Goal: Task Accomplishment & Management: Manage account settings

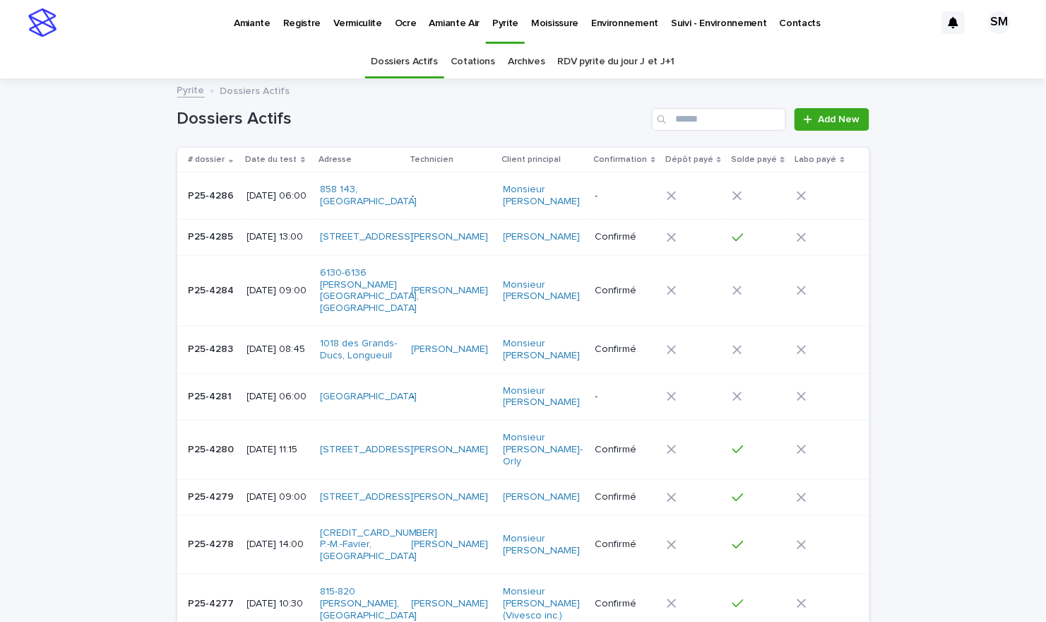
click at [696, 74] on div "Dossiers Actifs Cotations Archives RDV pyrite du jour J et J+1" at bounding box center [523, 61] width 1046 height 33
click at [603, 21] on p "Environnement" at bounding box center [624, 15] width 67 height 30
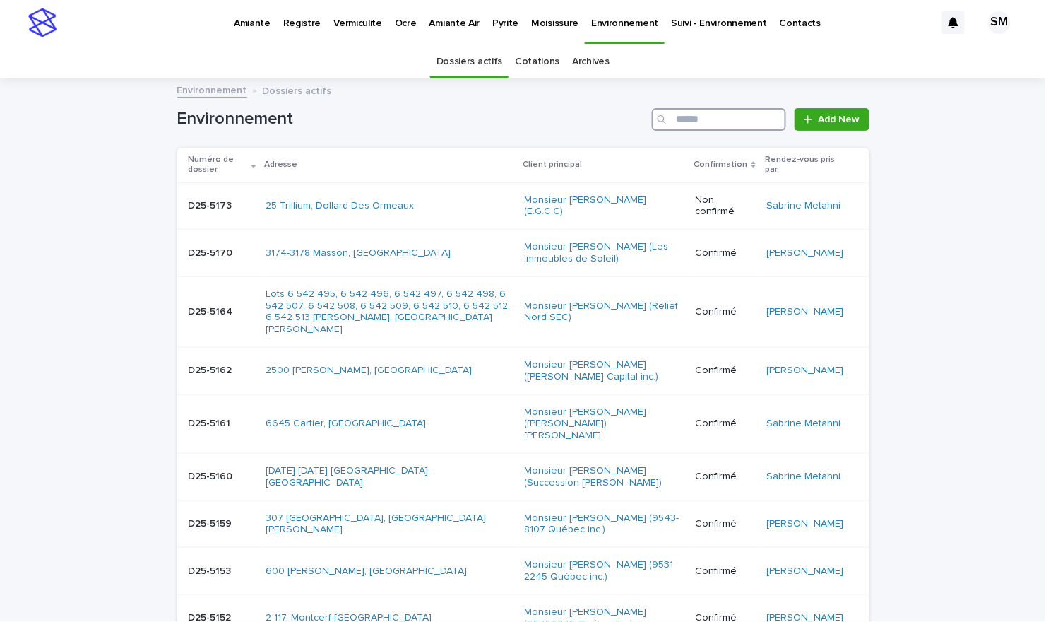
click at [669, 122] on input "Search" at bounding box center [719, 119] width 134 height 23
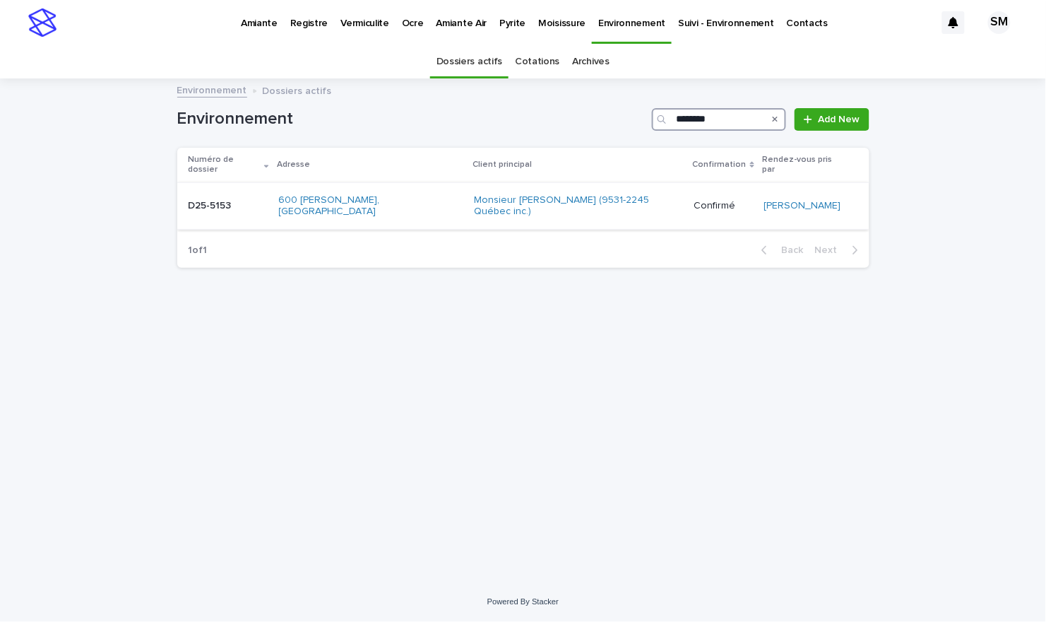
type input "********"
click at [230, 203] on td "D25-5153 D25-5153" at bounding box center [225, 205] width 96 height 47
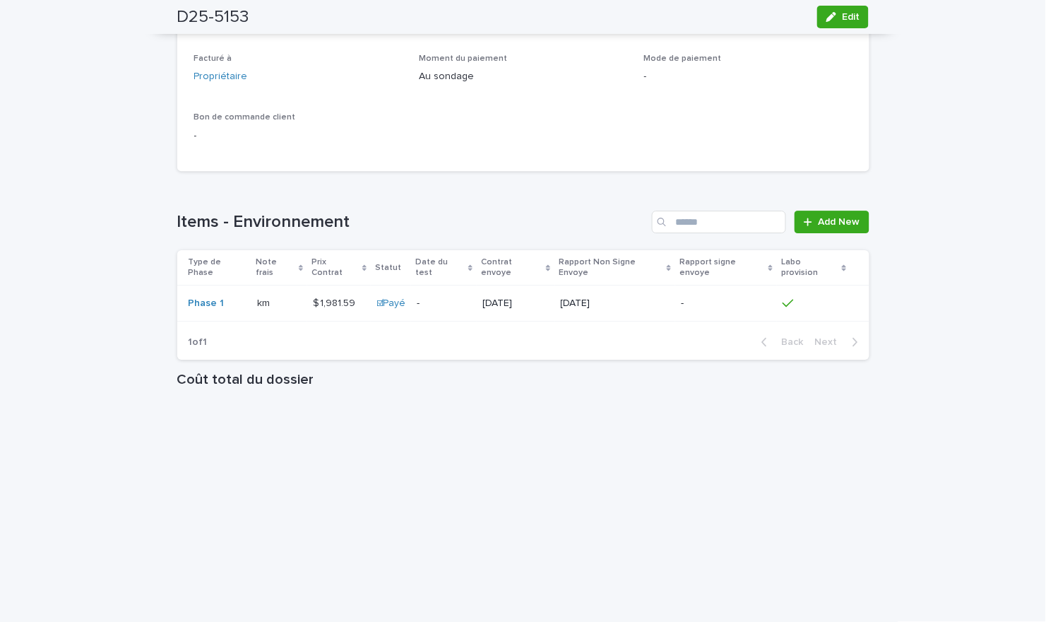
scroll to position [1091, 0]
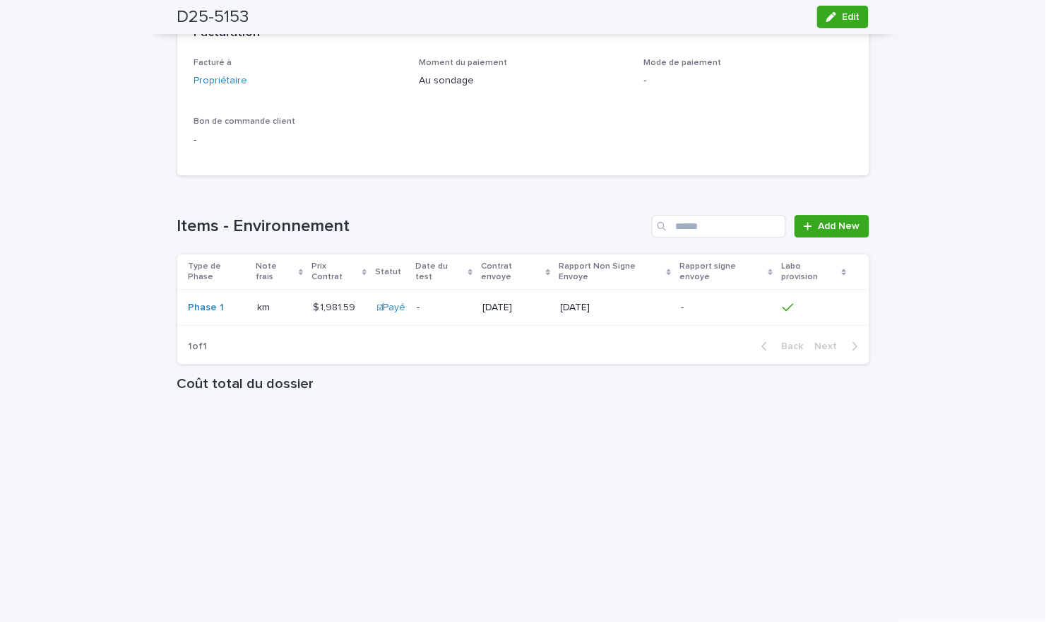
click at [233, 296] on div "Phase 1" at bounding box center [217, 307] width 57 height 23
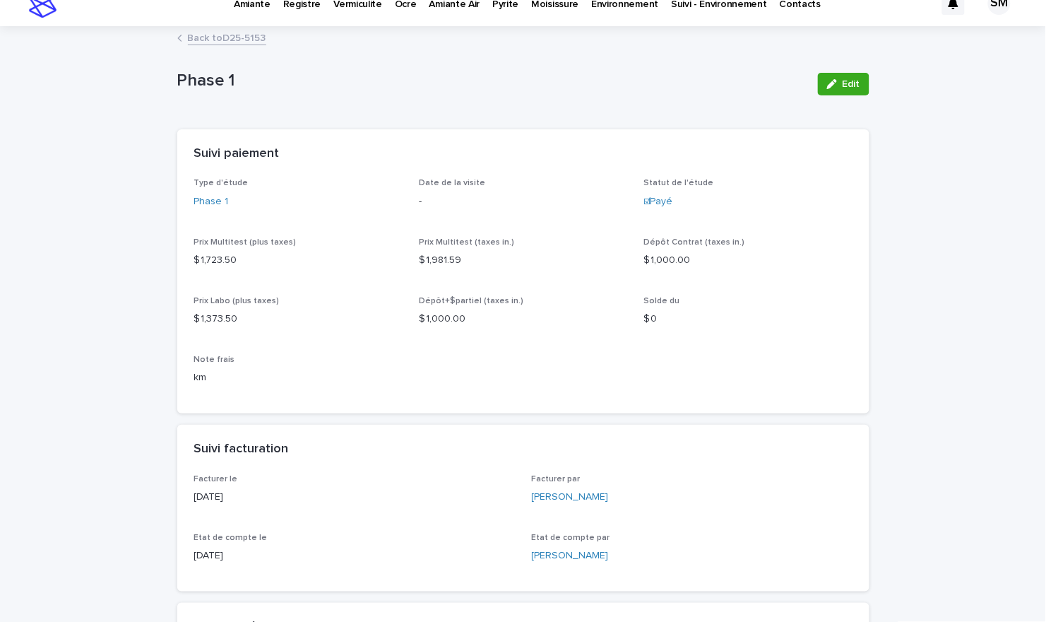
scroll to position [19, 0]
click at [220, 36] on link "Back to D25-5153" at bounding box center [227, 37] width 78 height 16
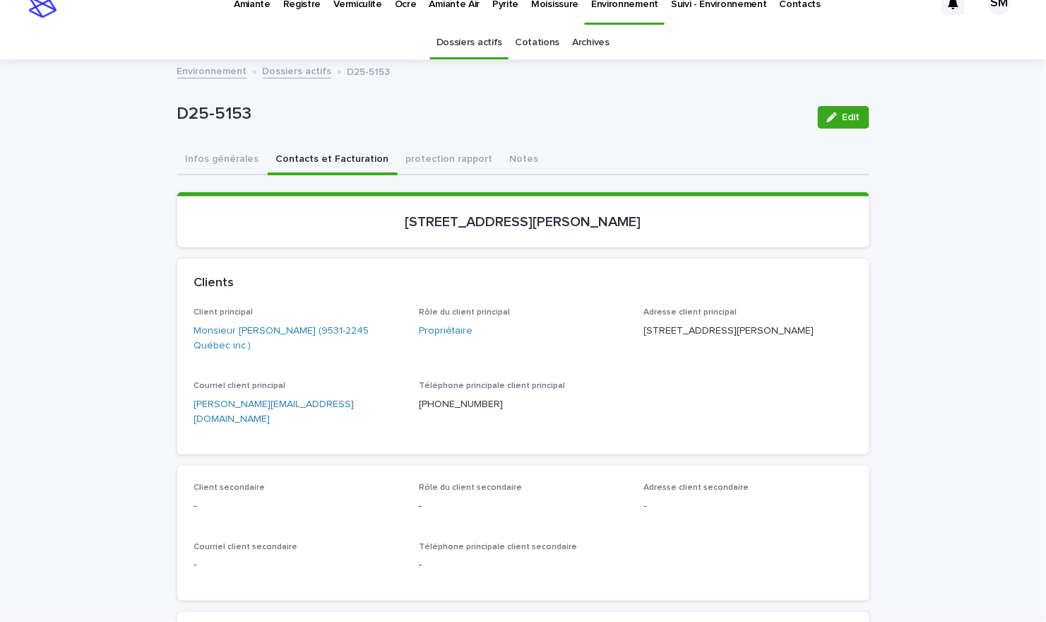
scroll to position [45, 0]
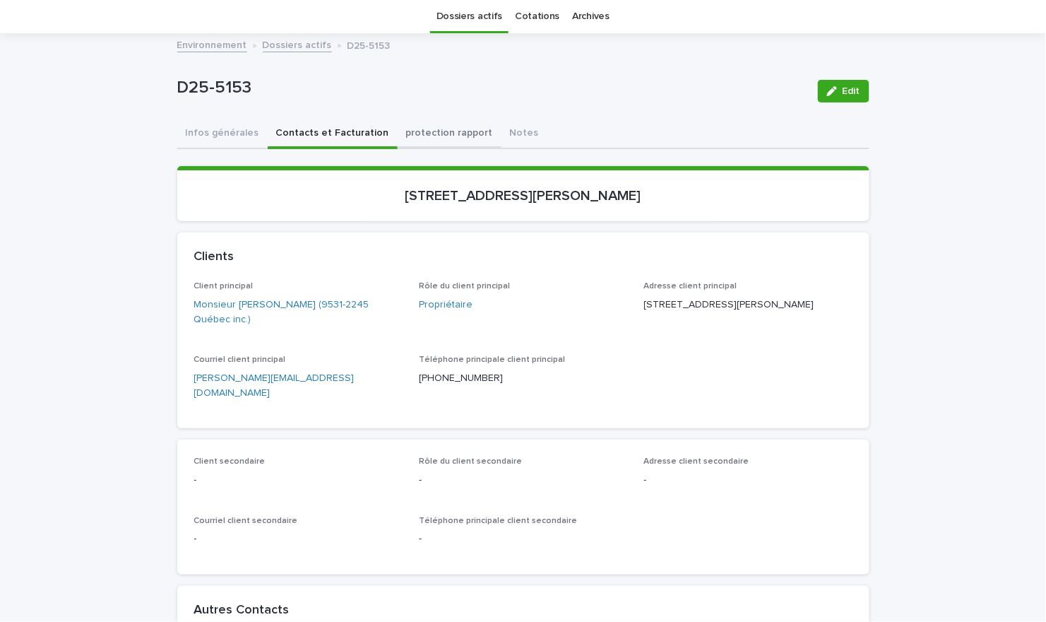
click at [420, 137] on button "protection rapport" at bounding box center [450, 134] width 104 height 30
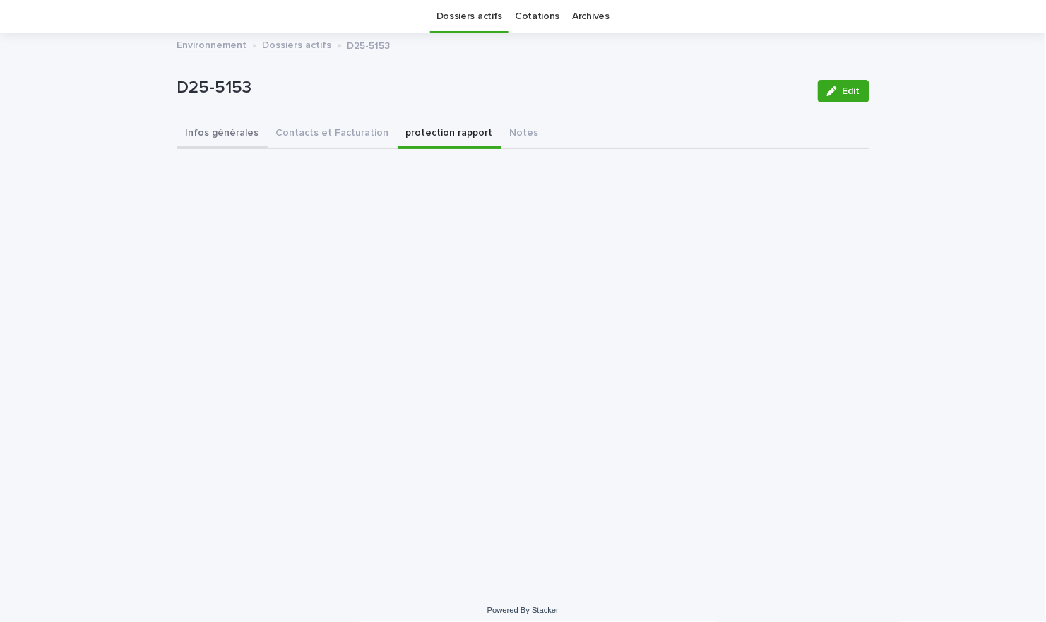
click at [221, 133] on button "Infos générales" at bounding box center [222, 134] width 90 height 30
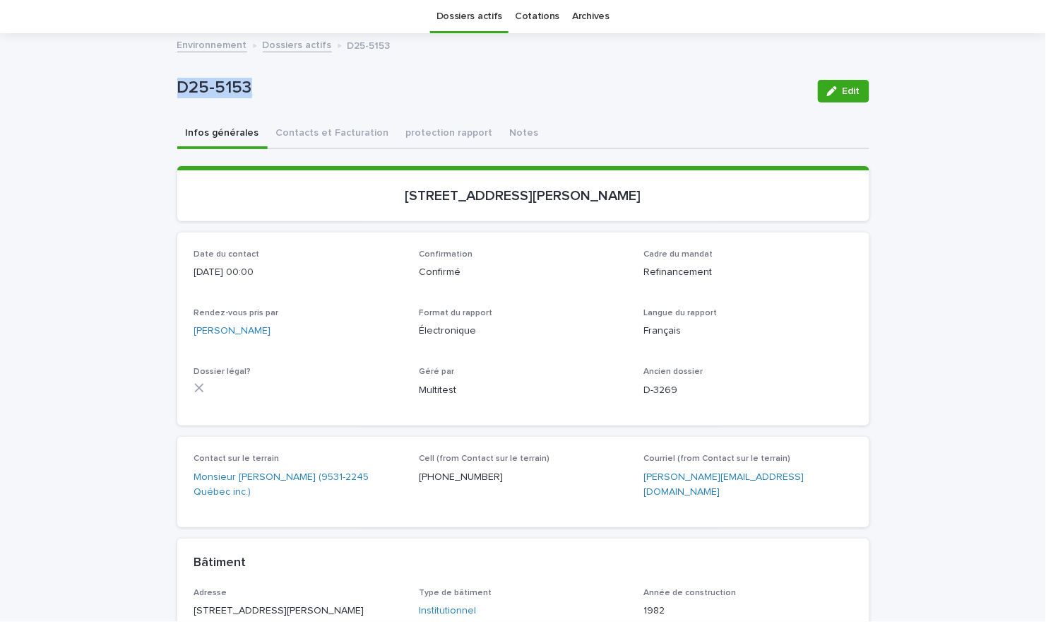
drag, startPoint x: 259, startPoint y: 91, endPoint x: 154, endPoint y: 83, distance: 104.8
click at [154, 83] on div "Loading... Saving… Loading... Saving… D25-5153 Edit D25-5153 Edit Sorry, there …" at bounding box center [523, 484] width 1046 height 898
copy p "D25-5153"
drag, startPoint x: 653, startPoint y: 203, endPoint x: 386, endPoint y: 208, distance: 267.1
click at [386, 208] on section "[STREET_ADDRESS][PERSON_NAME]" at bounding box center [523, 193] width 692 height 55
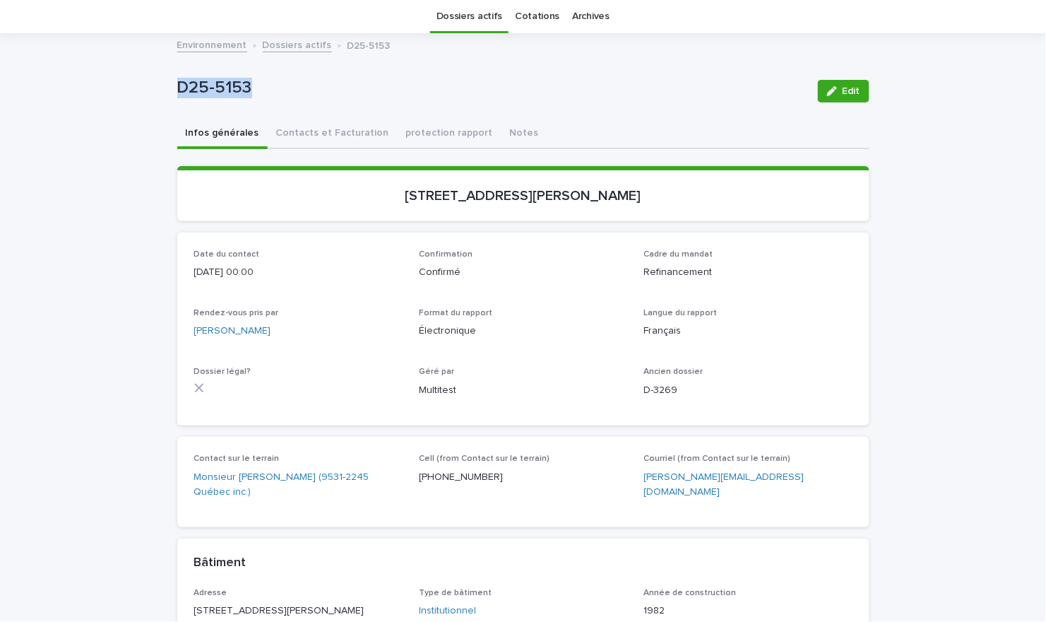
copy p "[STREET_ADDRESS][PERSON_NAME]"
click at [304, 138] on button "Contacts et Facturation" at bounding box center [333, 134] width 130 height 30
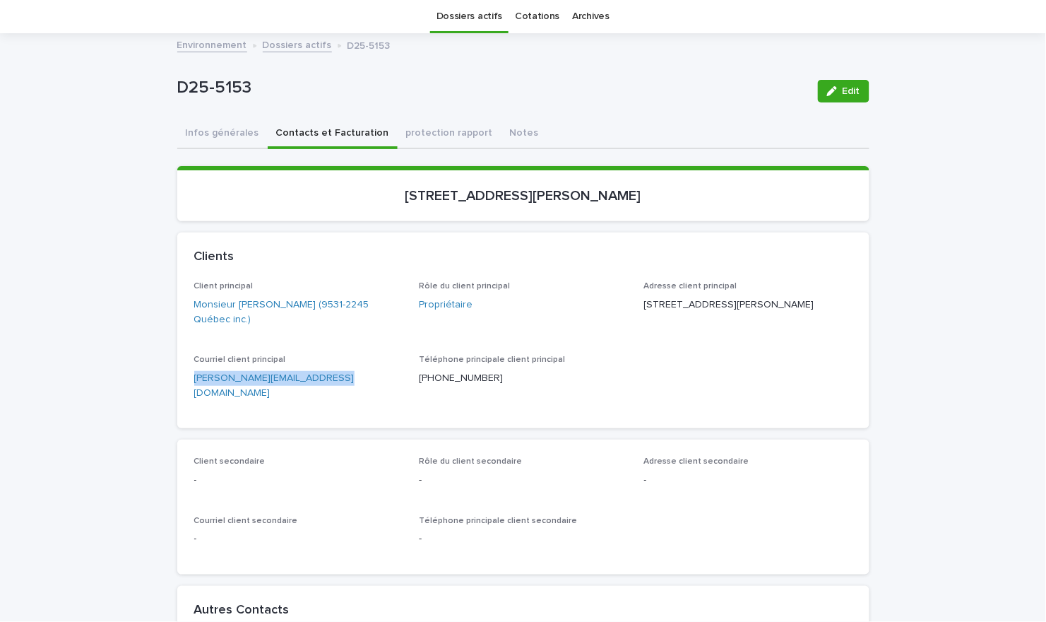
drag, startPoint x: 344, startPoint y: 372, endPoint x: 167, endPoint y: 387, distance: 177.3
click at [177, 387] on div "Client principal Monsieur [PERSON_NAME] (9531-2245 Québec inc.) Rôle du client …" at bounding box center [523, 354] width 692 height 147
drag, startPoint x: 352, startPoint y: 386, endPoint x: 182, endPoint y: 389, distance: 169.6
click at [182, 389] on div "Client principal Monsieur [PERSON_NAME] (9531-2245 Québec inc.) Rôle du client …" at bounding box center [523, 354] width 692 height 147
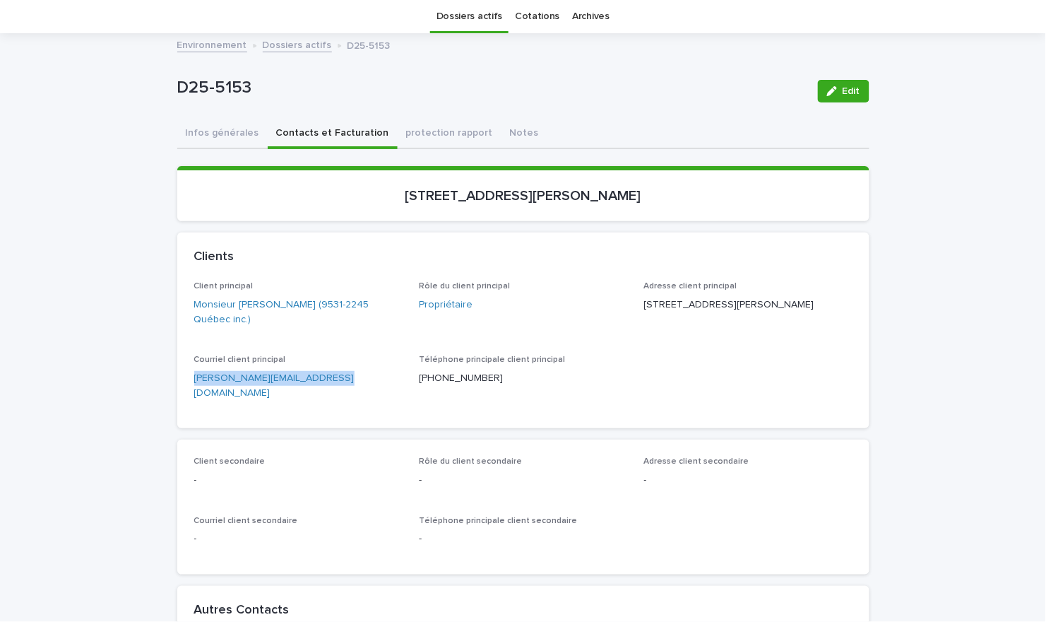
copy link "[PERSON_NAME][EMAIL_ADDRESS][DOMAIN_NAME]"
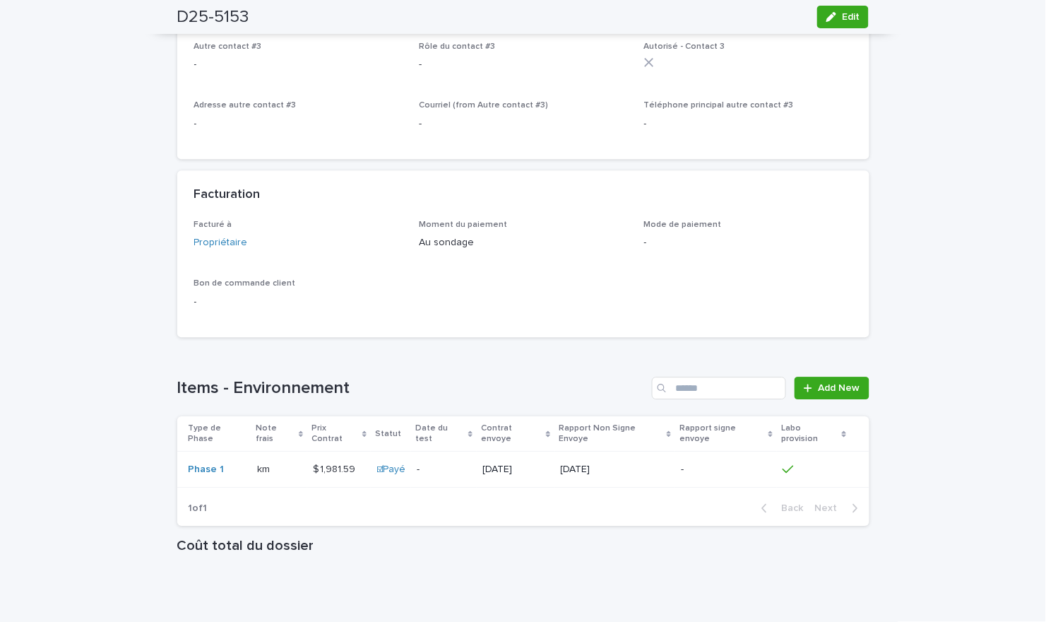
scroll to position [937, 0]
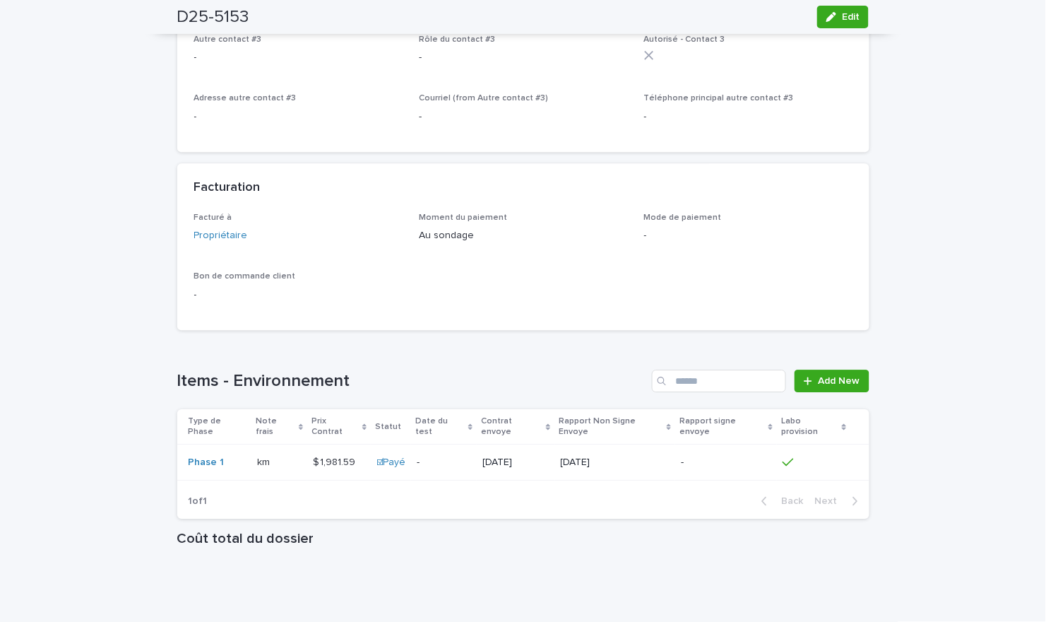
click at [228, 451] on div "Phase 1" at bounding box center [217, 462] width 57 height 23
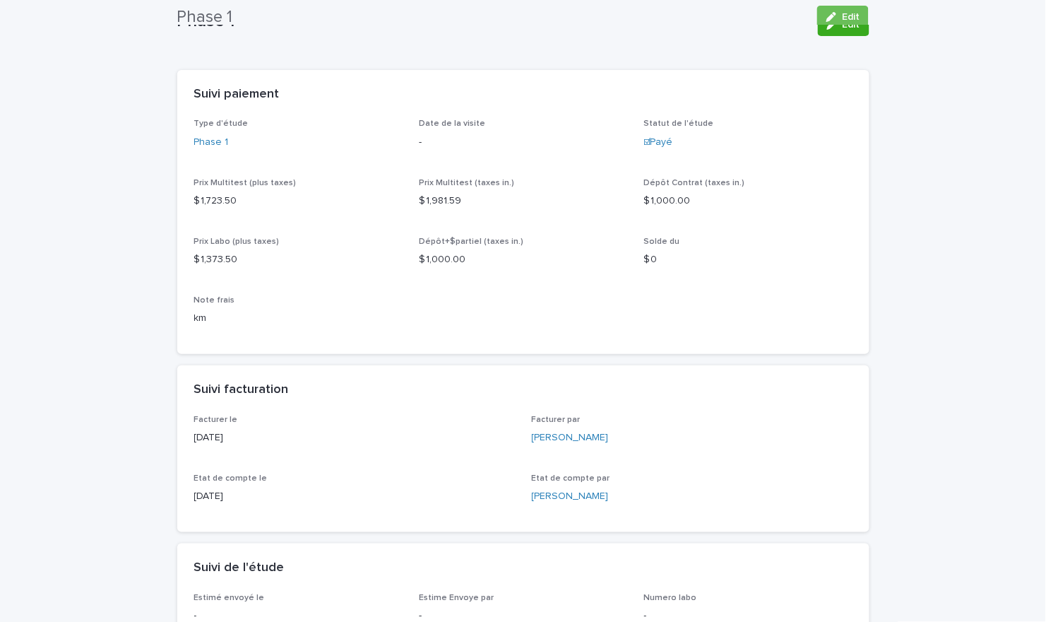
scroll to position [77, 0]
click at [831, 18] on button "Edit" at bounding box center [844, 26] width 52 height 23
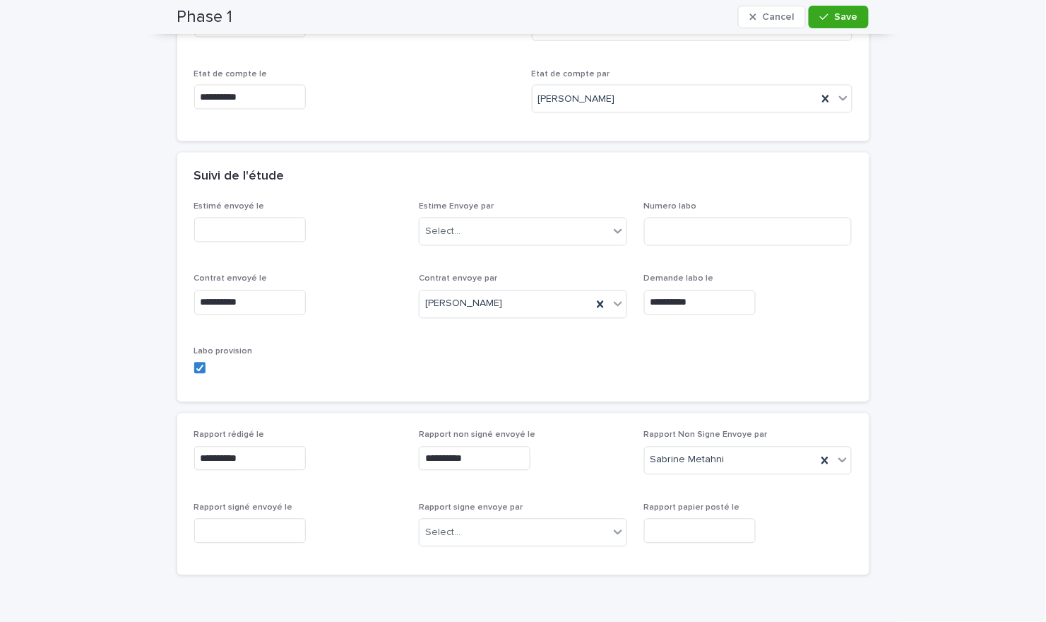
scroll to position [554, 0]
click at [235, 530] on input "text" at bounding box center [250, 529] width 112 height 25
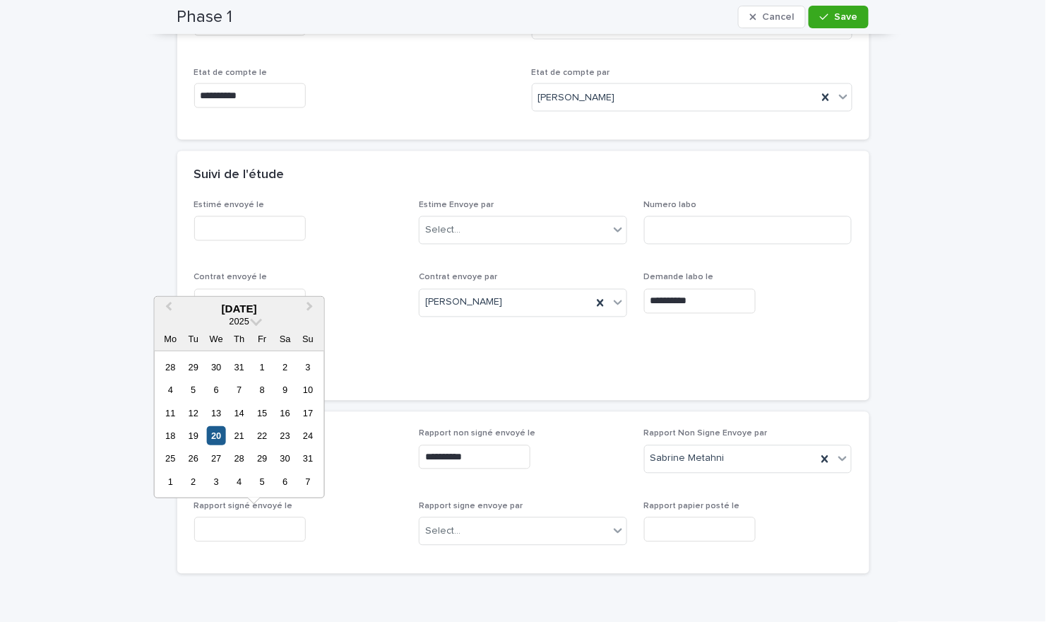
click at [220, 444] on div "20" at bounding box center [216, 435] width 19 height 19
type input "**********"
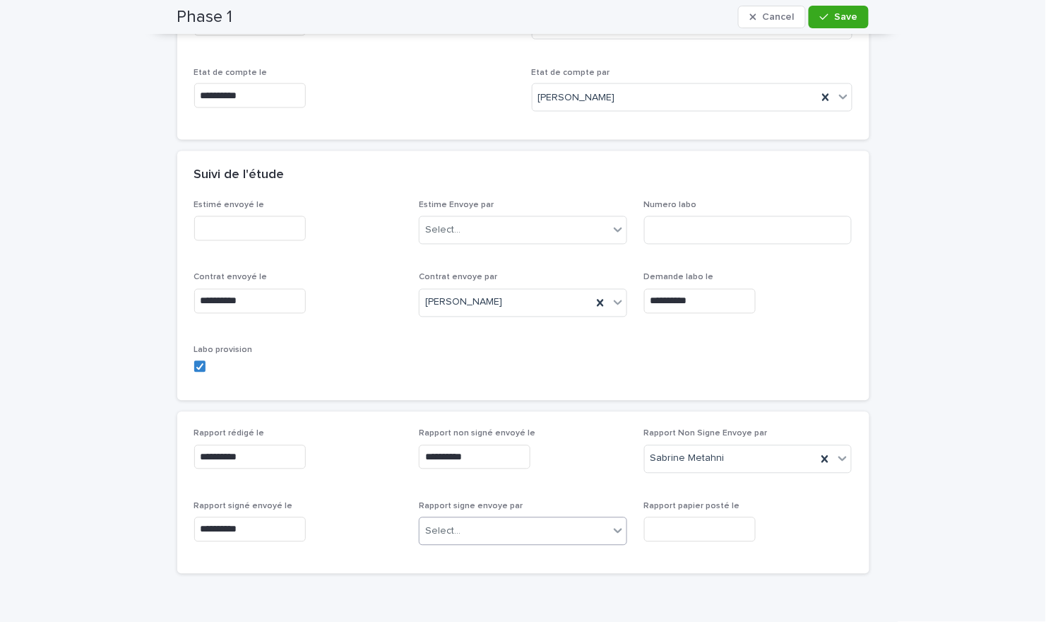
click at [442, 536] on div "Select..." at bounding box center [442, 531] width 35 height 15
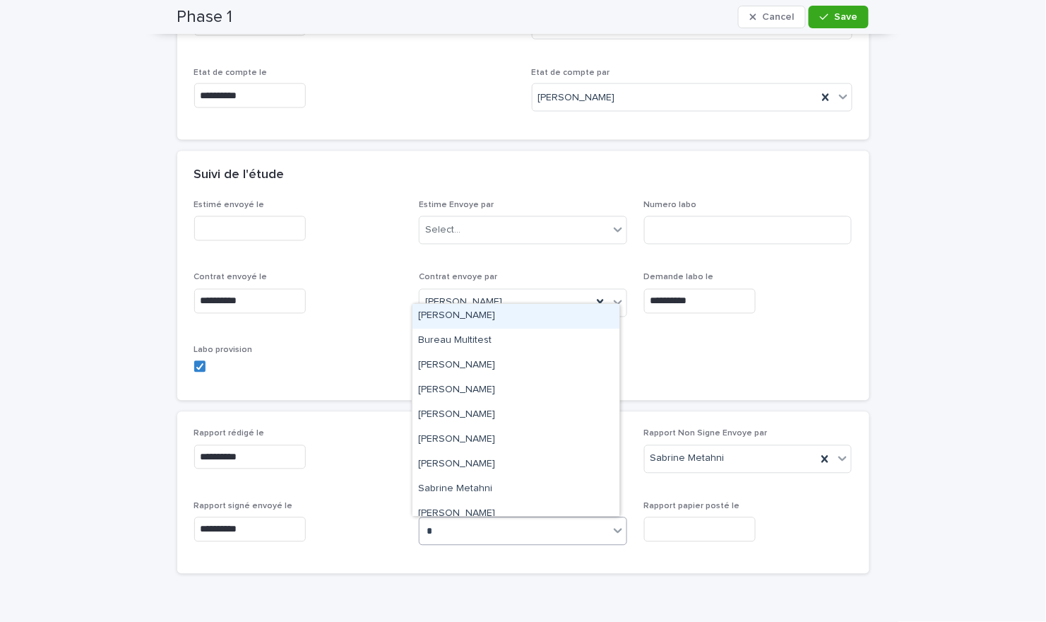
type input "**"
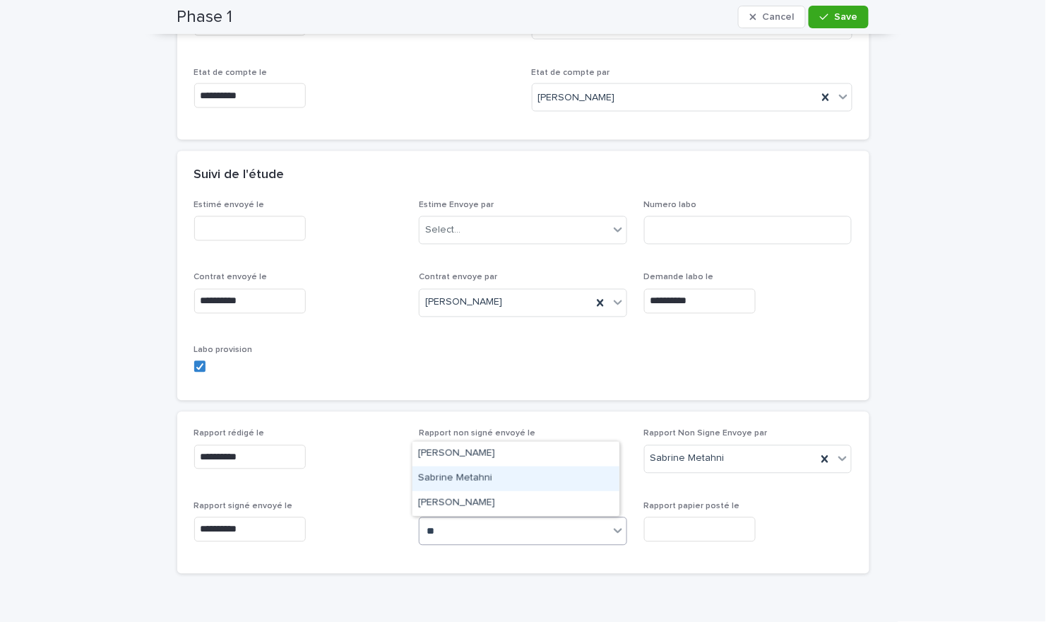
click at [452, 482] on div "Sabrine Metahni" at bounding box center [516, 478] width 207 height 25
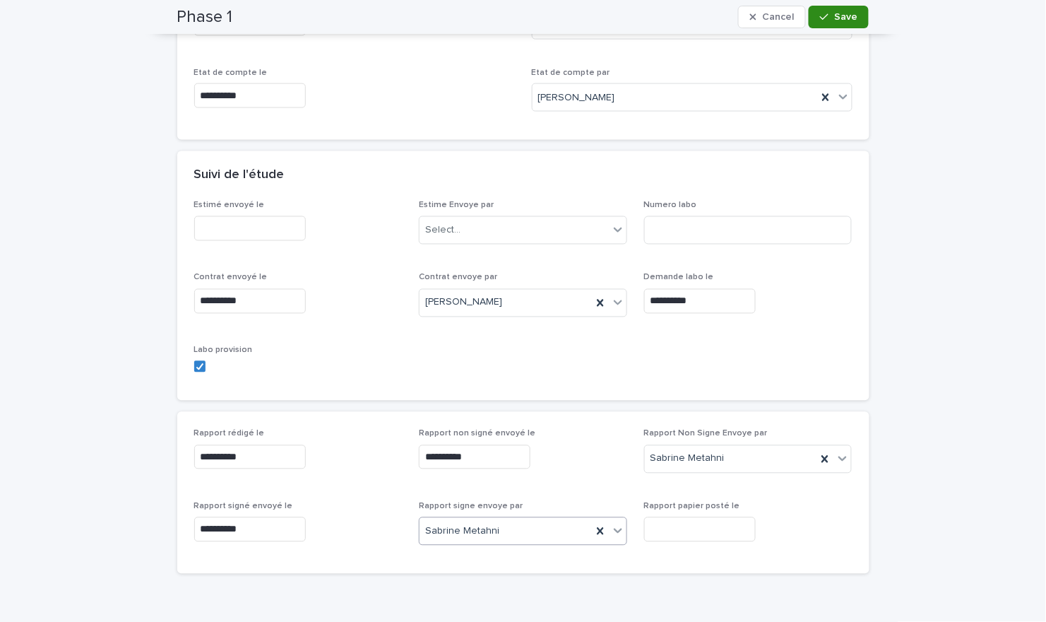
click at [840, 20] on span "Save" at bounding box center [845, 17] width 23 height 10
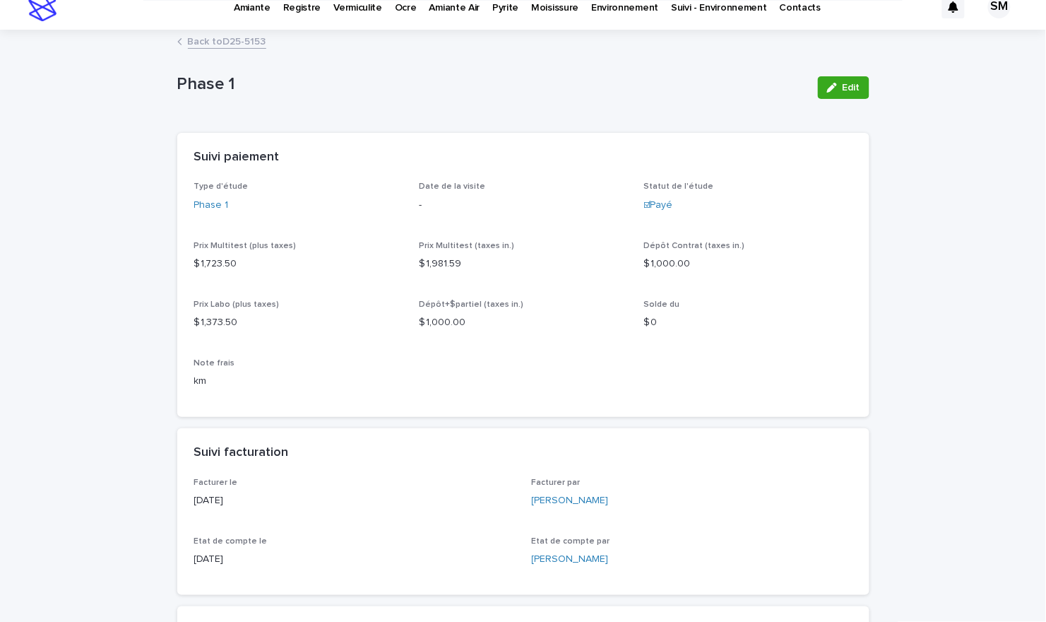
scroll to position [11, 0]
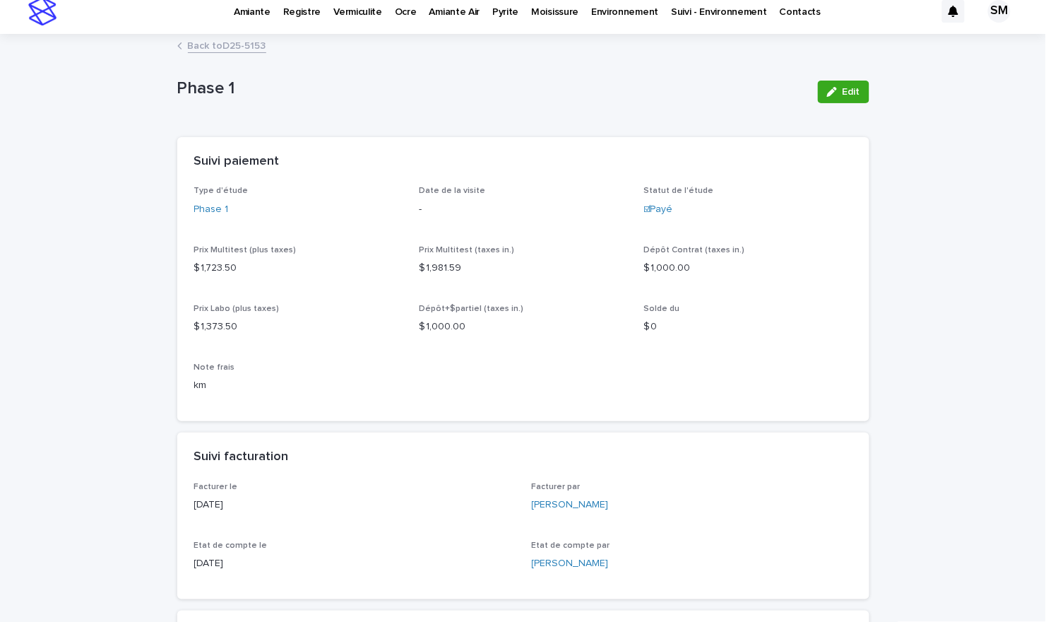
click at [223, 40] on link "Back to D25-5153" at bounding box center [227, 45] width 78 height 16
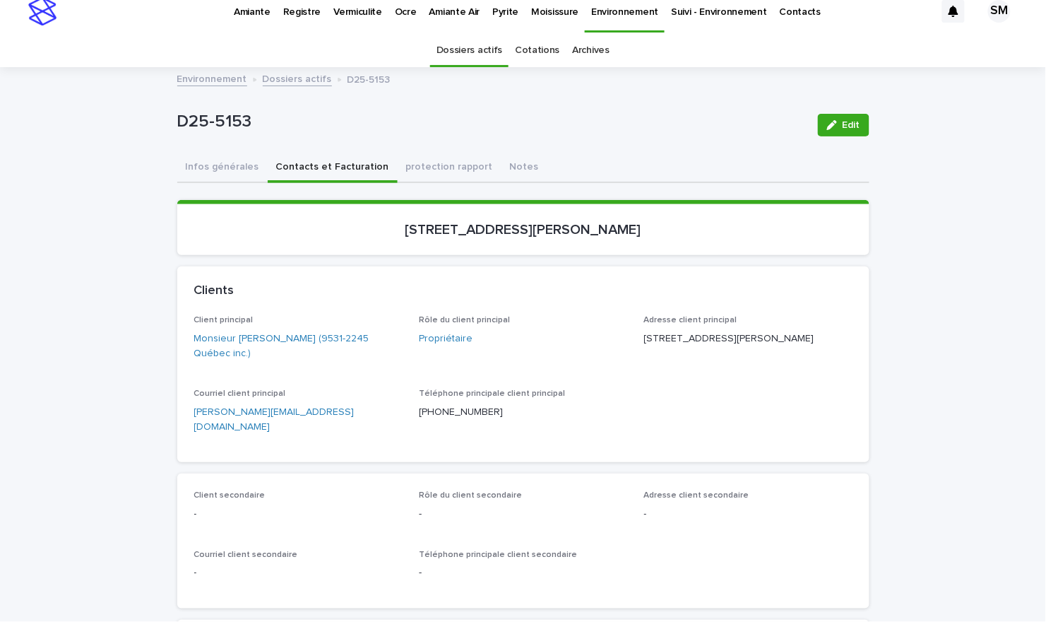
scroll to position [45, 0]
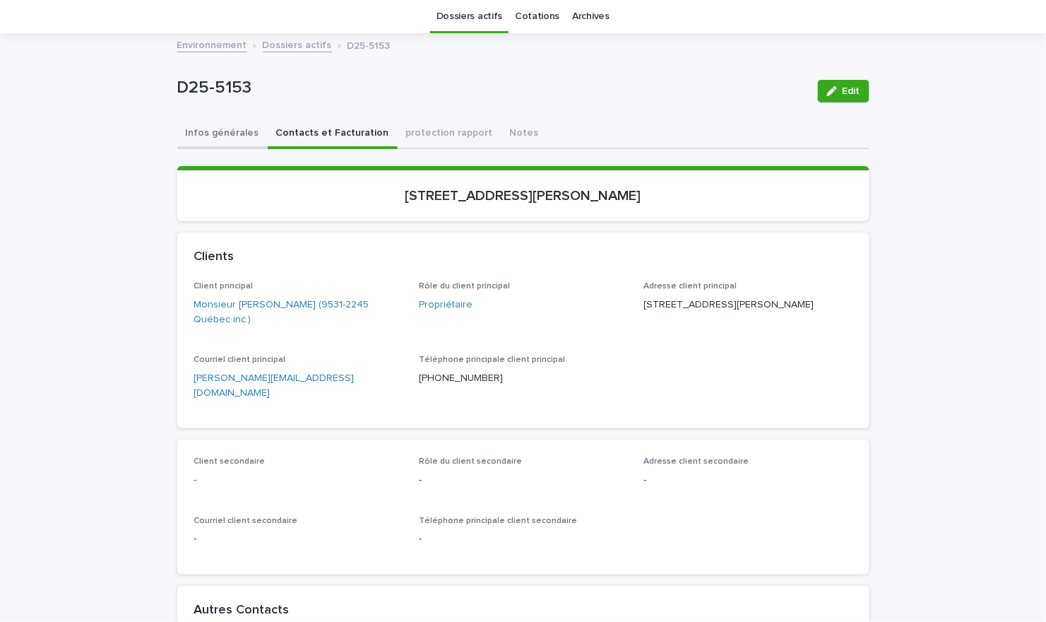
click at [192, 134] on button "Infos générales" at bounding box center [222, 134] width 90 height 30
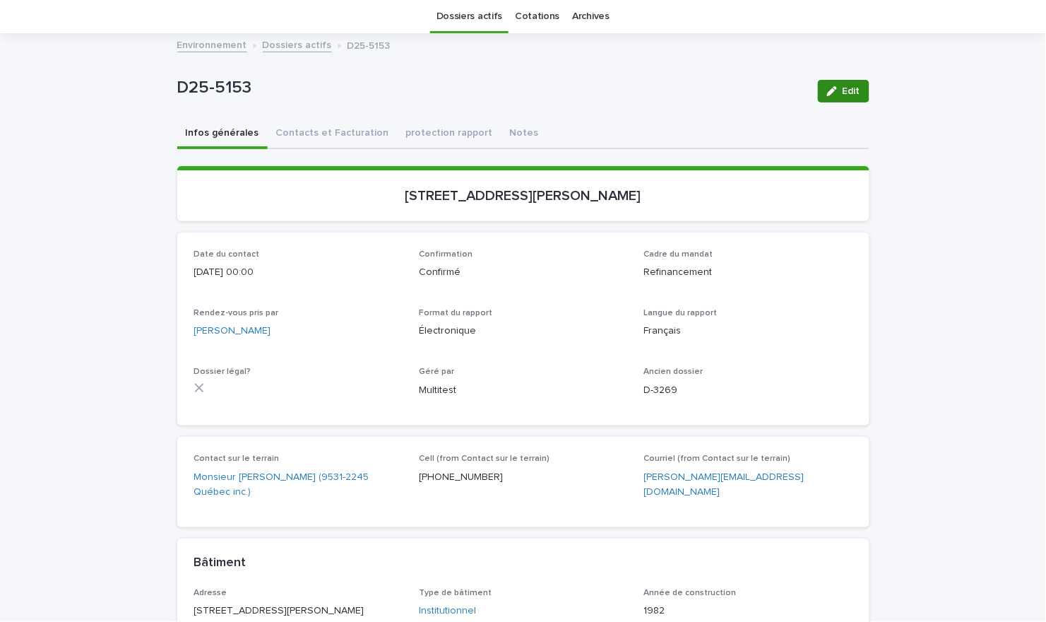
click at [829, 95] on icon "button" at bounding box center [832, 91] width 10 height 10
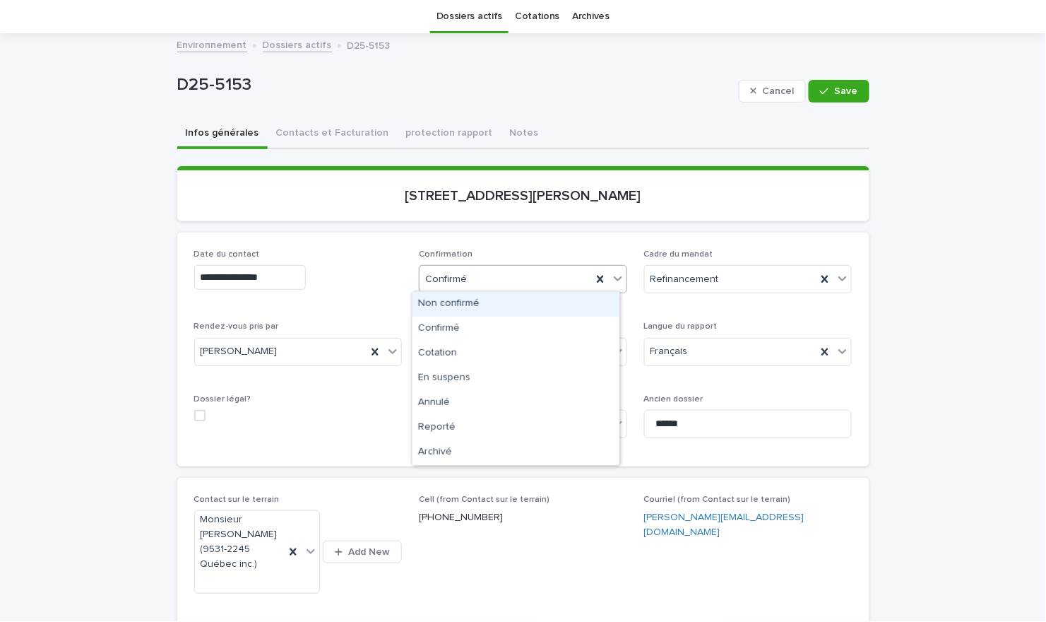
click at [612, 274] on icon at bounding box center [618, 278] width 14 height 14
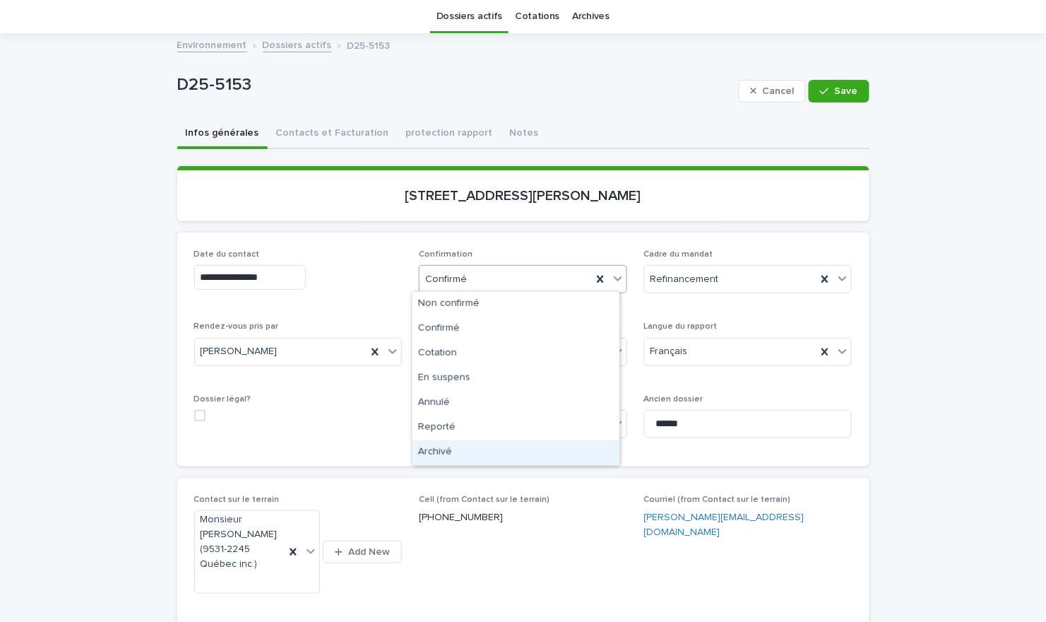
click at [445, 455] on div "Archivé" at bounding box center [516, 452] width 207 height 25
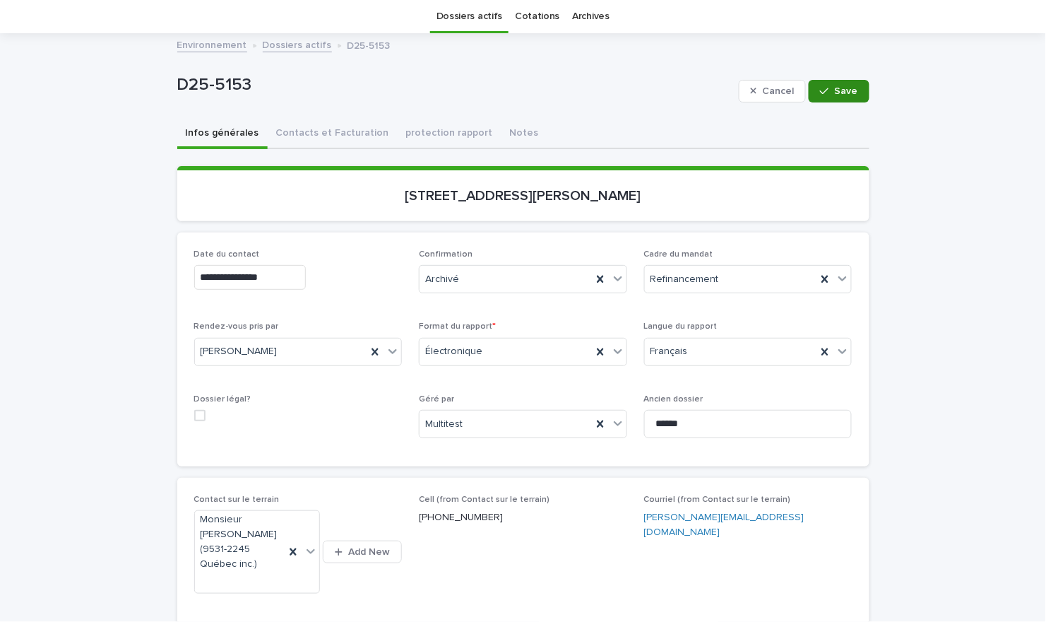
click at [839, 95] on span "Save" at bounding box center [846, 91] width 23 height 10
